Goal: Transaction & Acquisition: Purchase product/service

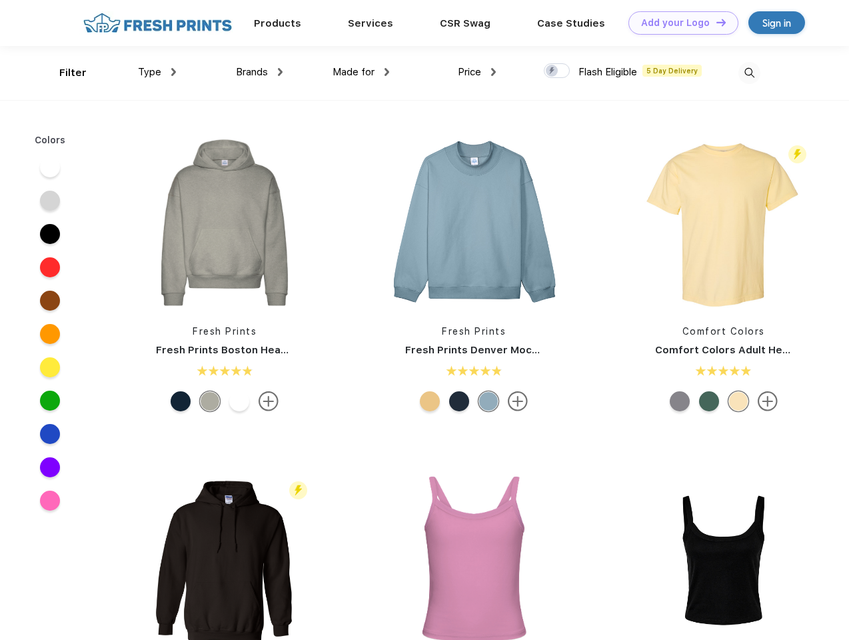
click at [678, 23] on link "Add your Logo Design Tool" at bounding box center [683, 22] width 110 height 23
click at [0, 0] on div "Design Tool" at bounding box center [0, 0] width 0 height 0
click at [715, 22] on link "Add your Logo Design Tool" at bounding box center [683, 22] width 110 height 23
click at [64, 73] on div "Filter" at bounding box center [72, 72] width 27 height 15
click at [157, 72] on span "Type" at bounding box center [149, 72] width 23 height 12
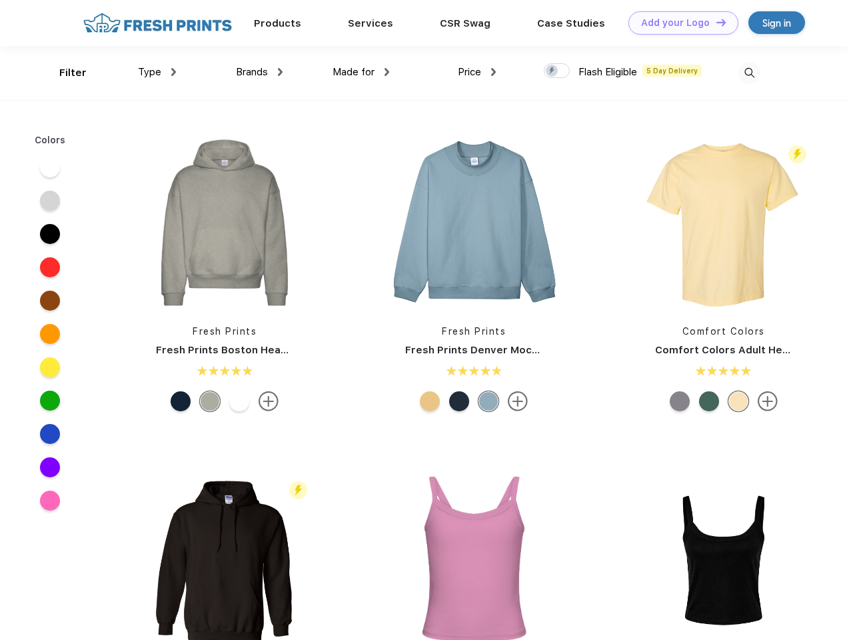
click at [259, 72] on span "Brands" at bounding box center [252, 72] width 32 height 12
click at [361, 72] on span "Made for" at bounding box center [353, 72] width 42 height 12
click at [477, 72] on span "Price" at bounding box center [469, 72] width 23 height 12
click at [557, 71] on div at bounding box center [557, 70] width 26 height 15
click at [552, 71] on input "checkbox" at bounding box center [548, 67] width 9 height 9
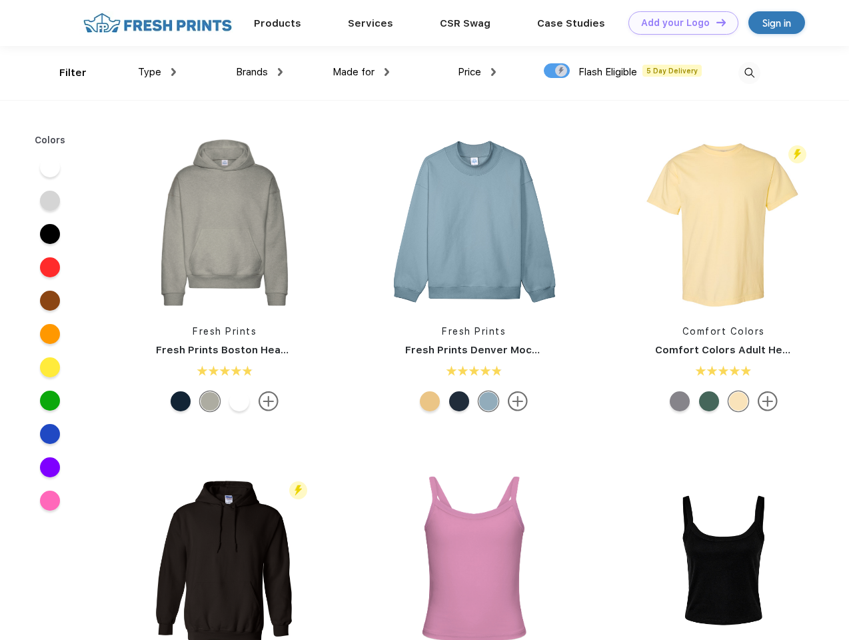
click at [749, 73] on img at bounding box center [749, 73] width 22 height 22
